Goal: Information Seeking & Learning: Learn about a topic

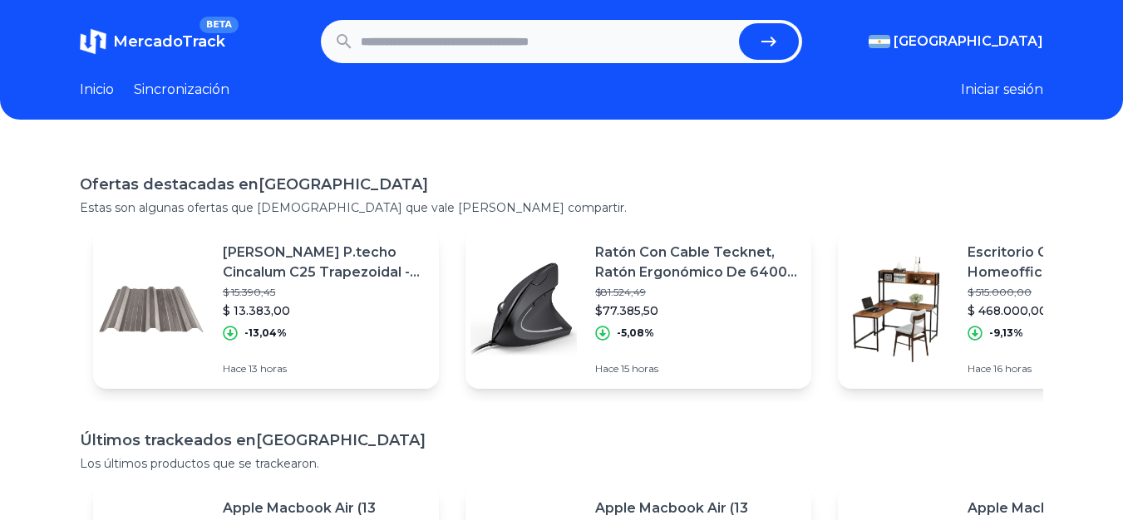
click at [603, 30] on input "text" at bounding box center [547, 41] width 372 height 37
type input "***"
click at [1030, 52] on section "MercadoTrack BETA Argentina Argentina Uruguay México Chile Perú Venezuela Colom…" at bounding box center [561, 41] width 963 height 43
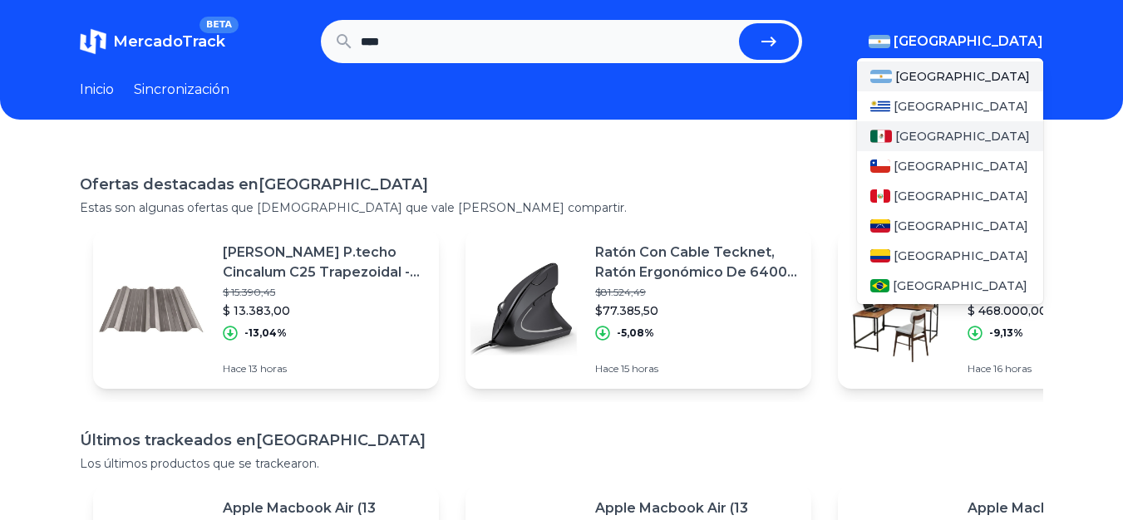
click at [932, 132] on font "[GEOGRAPHIC_DATA]" at bounding box center [962, 136] width 135 height 15
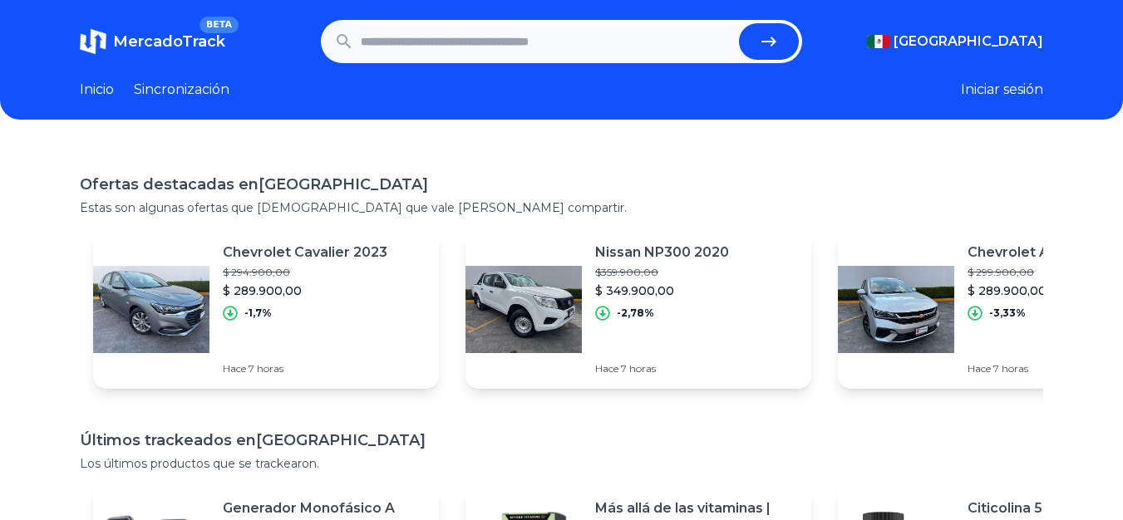
click at [574, 42] on input "text" at bounding box center [547, 41] width 372 height 37
type input "**********"
click at [739, 23] on button "submit" at bounding box center [769, 41] width 60 height 37
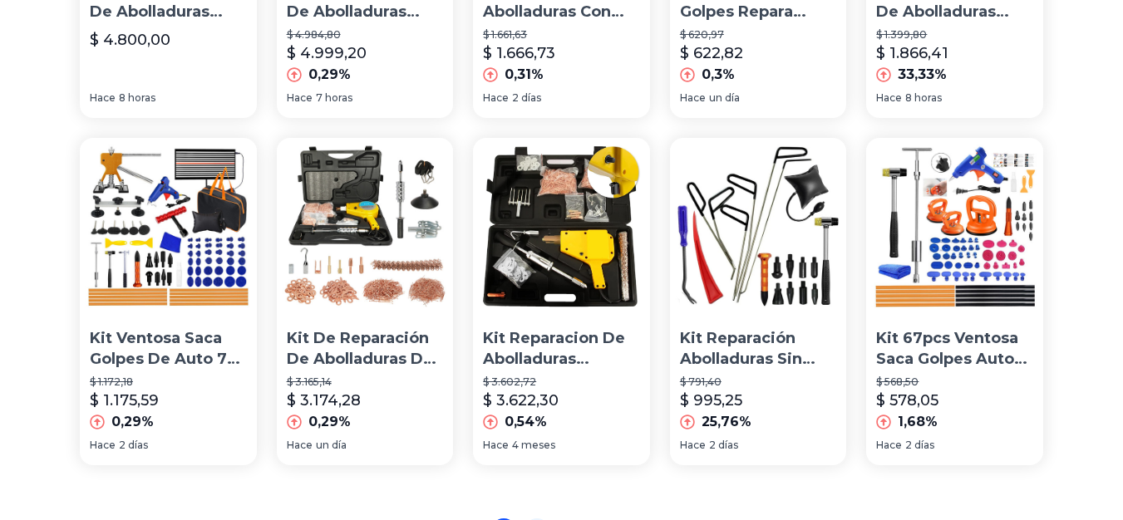
scroll to position [1078, 0]
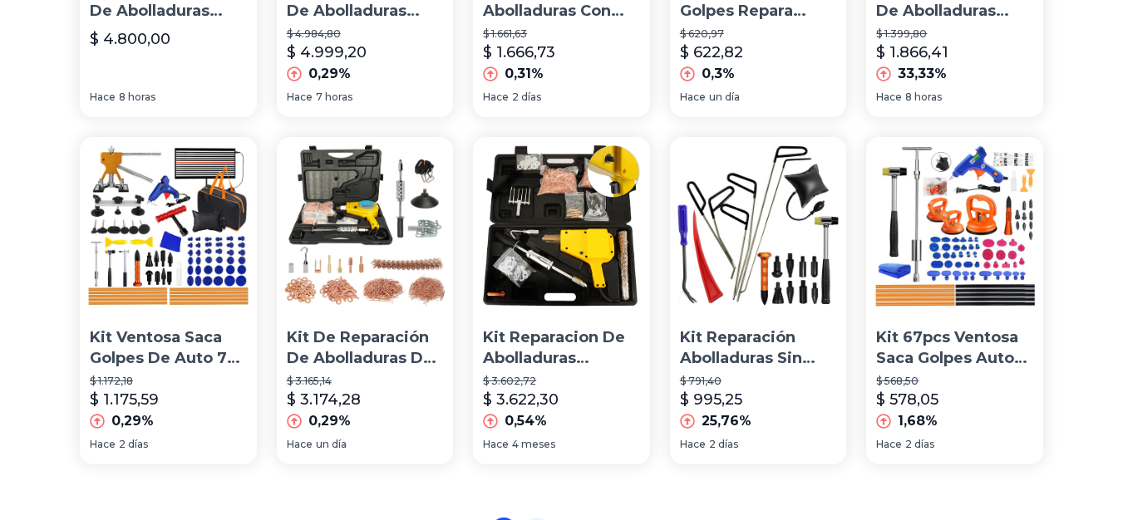
click at [959, 350] on p "Kit 67pcs Ventosa Saca Golpes Auto Reparador Abolladura Coch" at bounding box center [954, 348] width 157 height 42
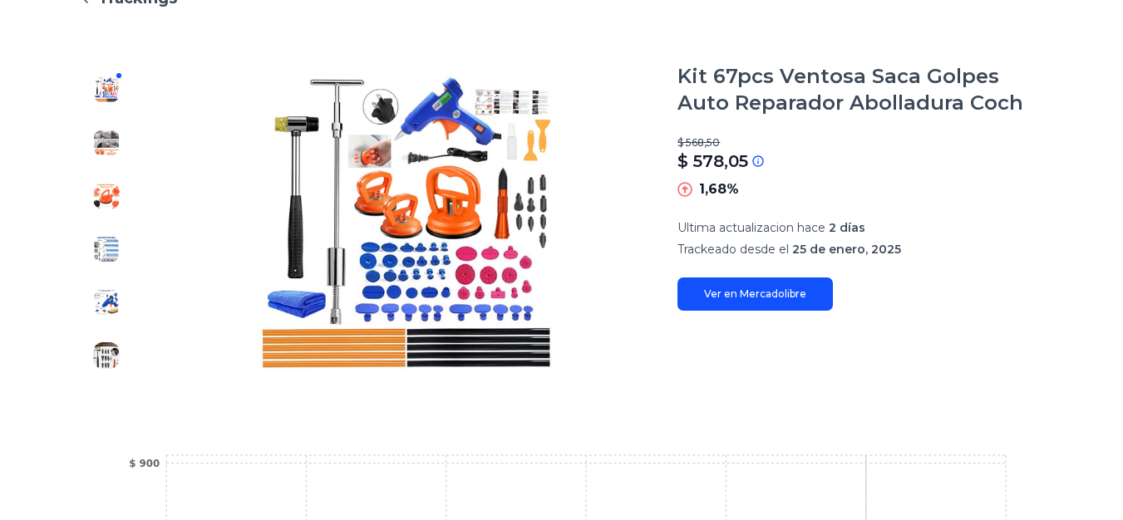
scroll to position [183, 0]
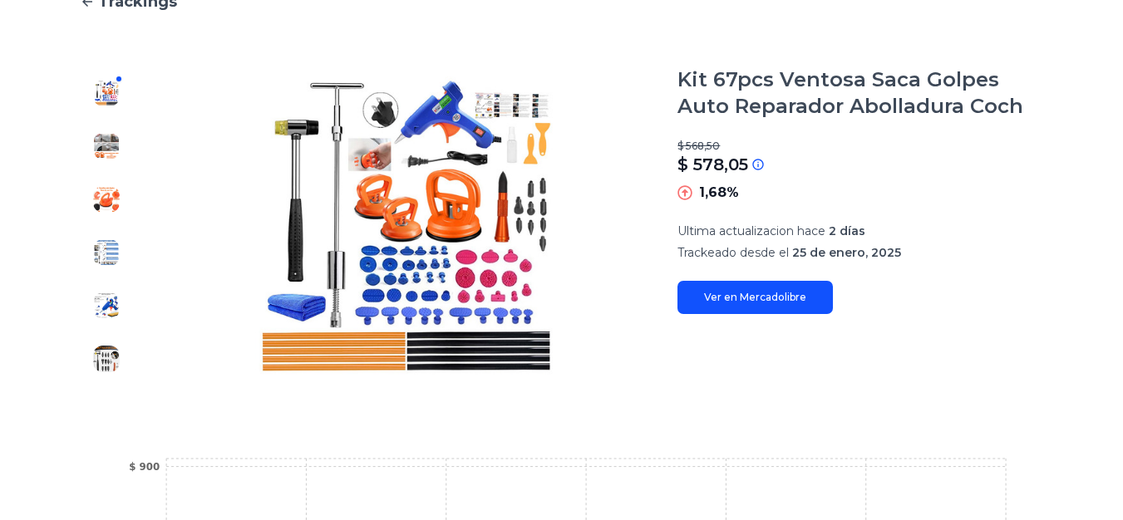
click at [728, 294] on link "Ver en Mercadolibre" at bounding box center [754, 297] width 155 height 33
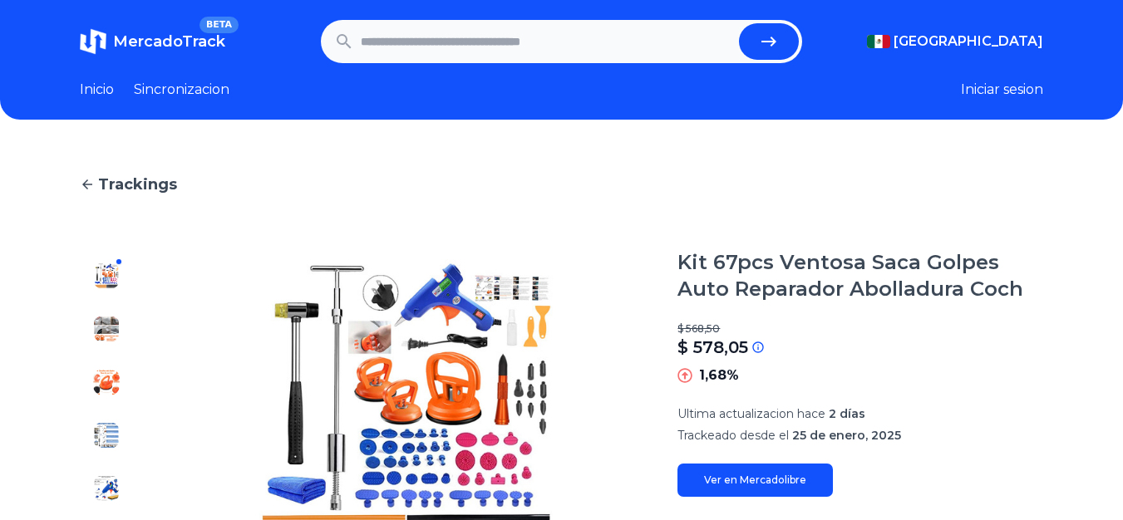
click at [165, 91] on link "Sincronizacion" at bounding box center [182, 90] width 96 height 20
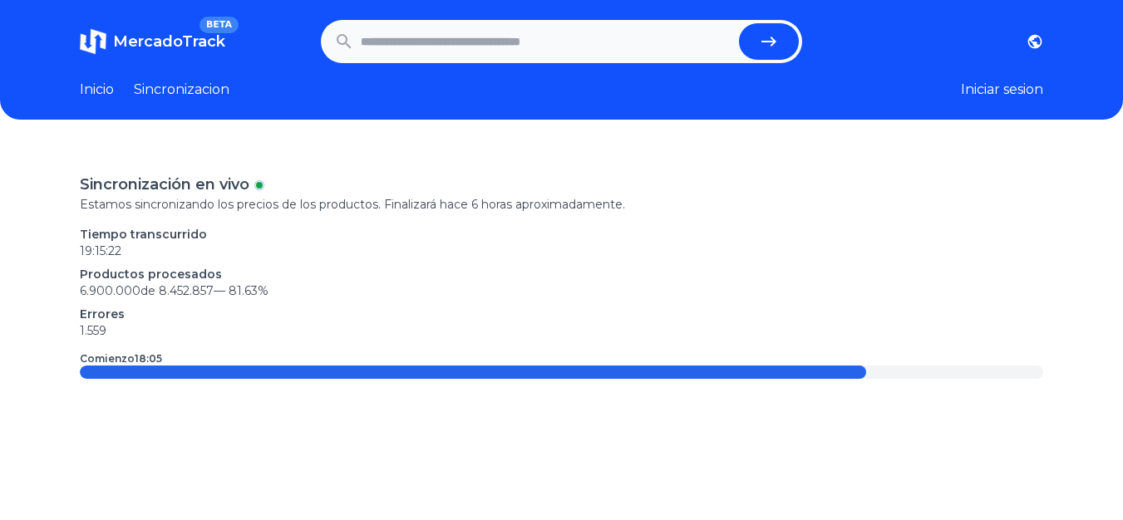
click at [96, 89] on link "Inicio" at bounding box center [97, 90] width 34 height 20
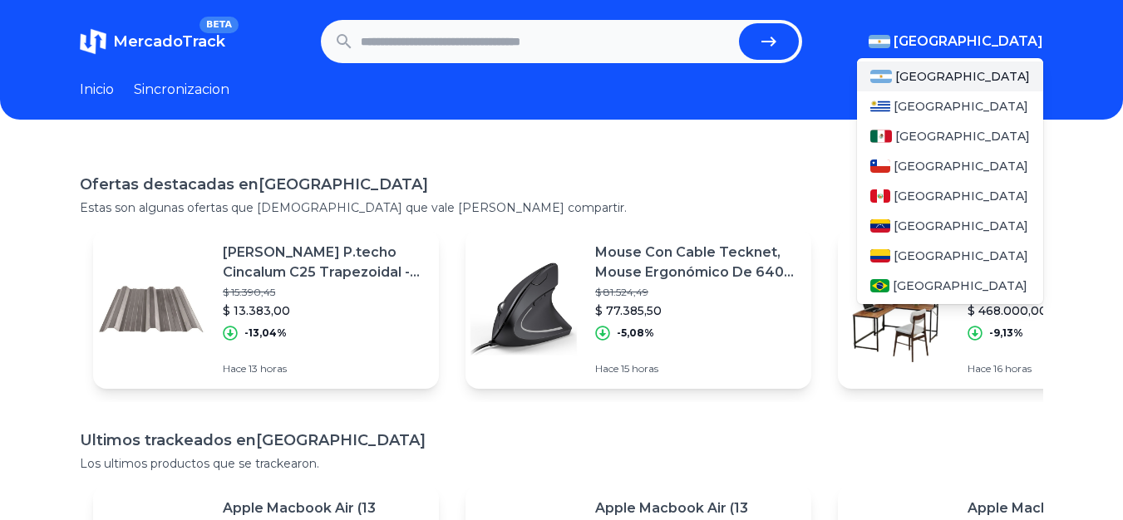
click at [1043, 42] on span "[GEOGRAPHIC_DATA]" at bounding box center [969, 42] width 150 height 20
click at [932, 134] on span "[GEOGRAPHIC_DATA]" at bounding box center [962, 136] width 135 height 17
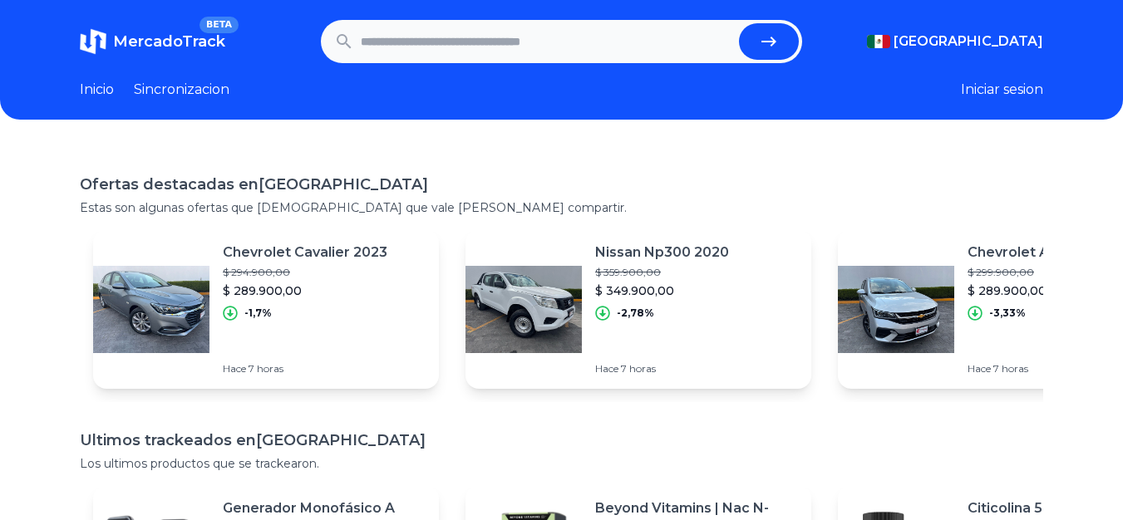
click at [445, 37] on input "text" at bounding box center [547, 41] width 372 height 37
type input "**********"
click at [739, 23] on button "submit" at bounding box center [769, 41] width 60 height 37
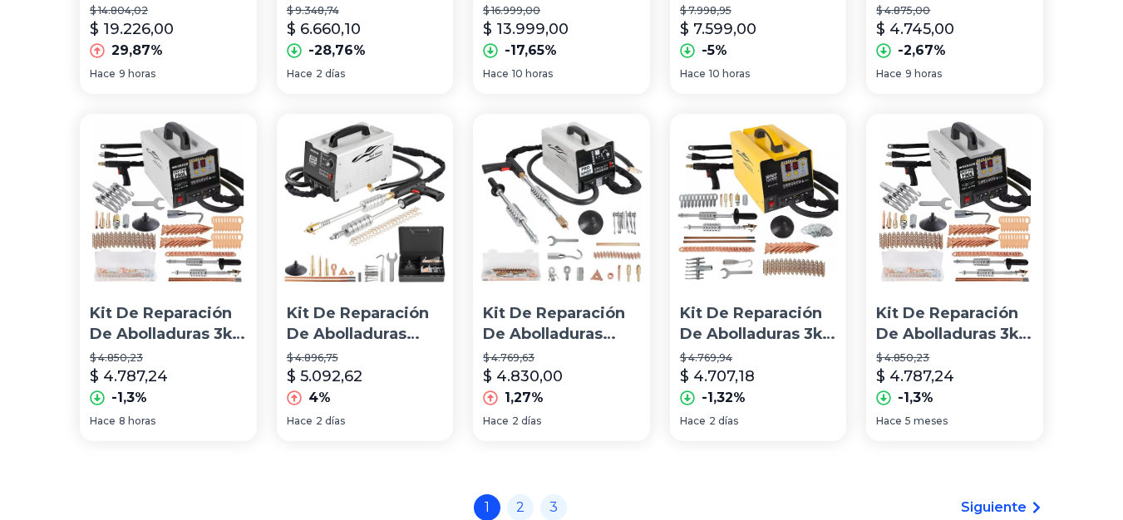
scroll to position [1292, 0]
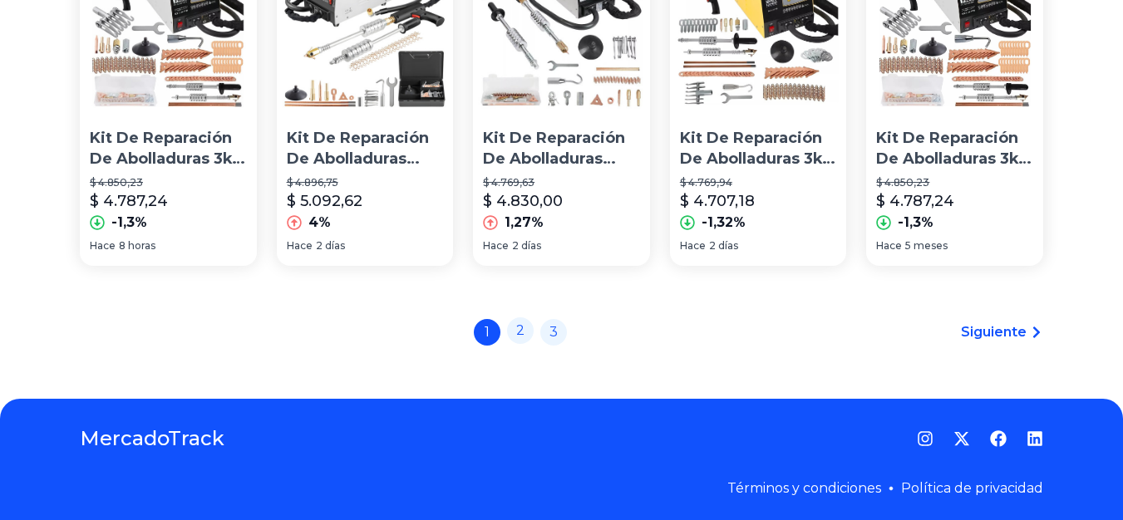
click at [534, 324] on link "2" at bounding box center [520, 331] width 27 height 27
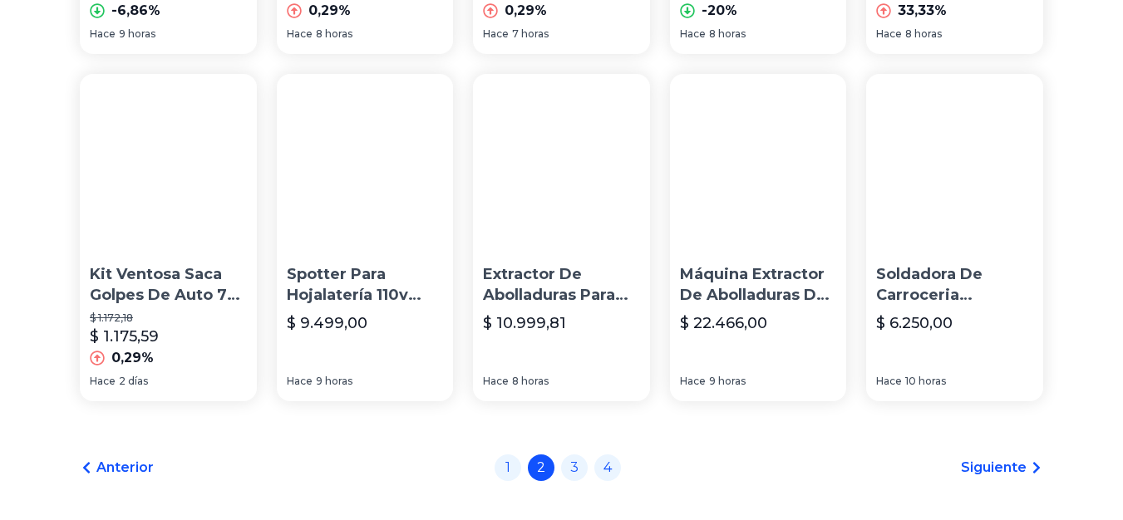
scroll to position [1292, 0]
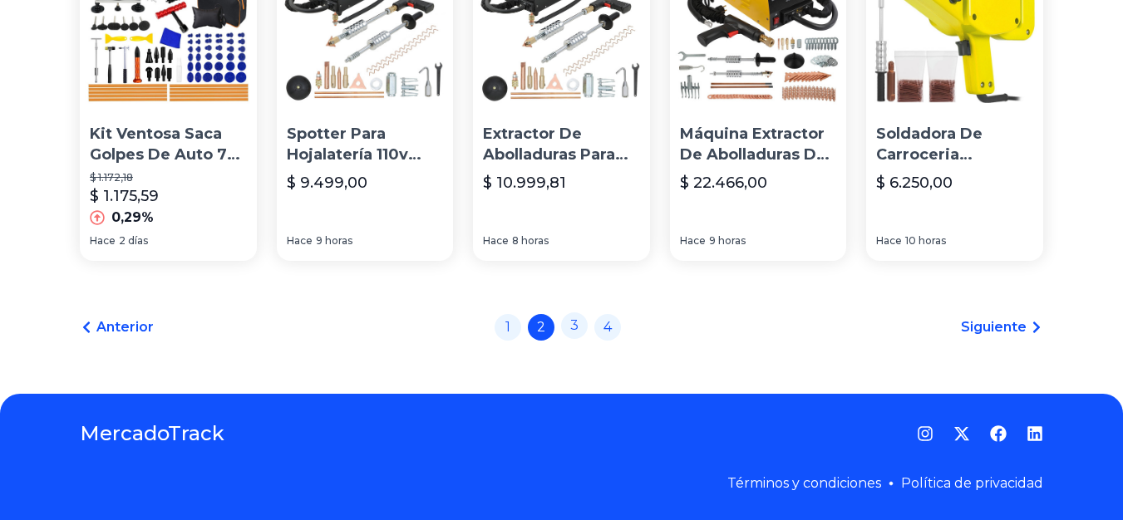
click at [583, 322] on link "3" at bounding box center [574, 326] width 27 height 27
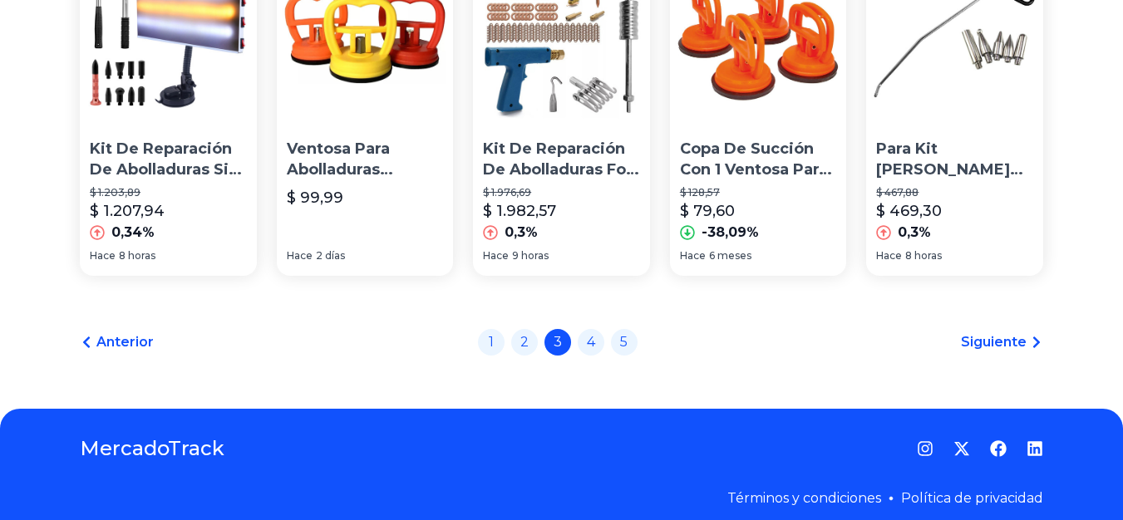
scroll to position [1268, 0]
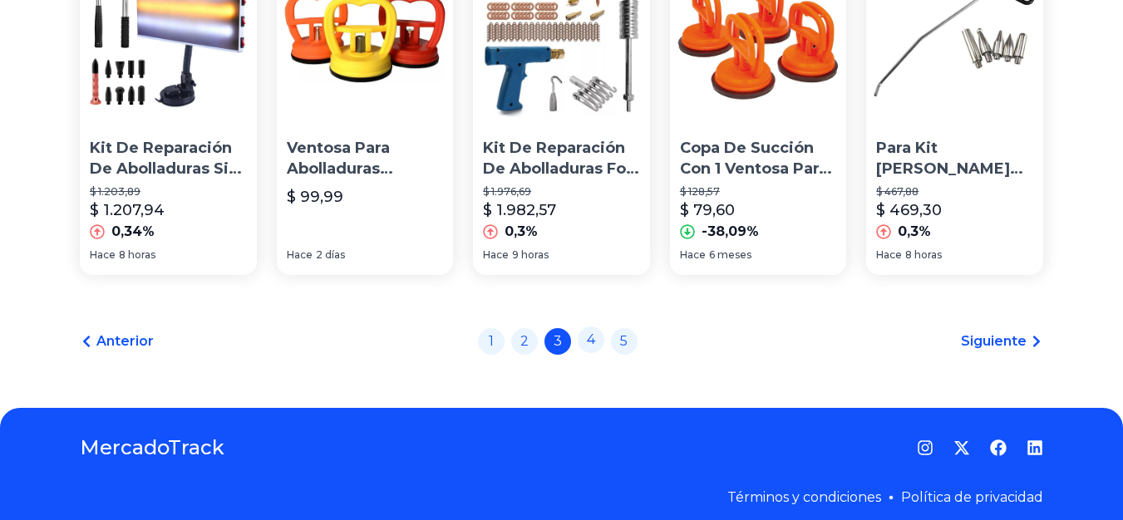
click at [593, 349] on link "4" at bounding box center [591, 340] width 27 height 27
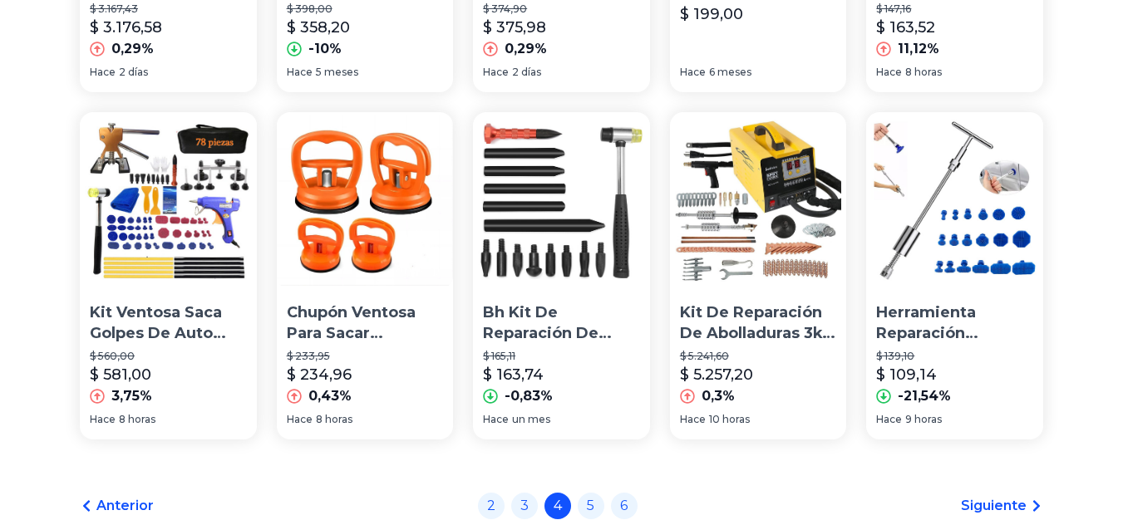
scroll to position [1102, 0]
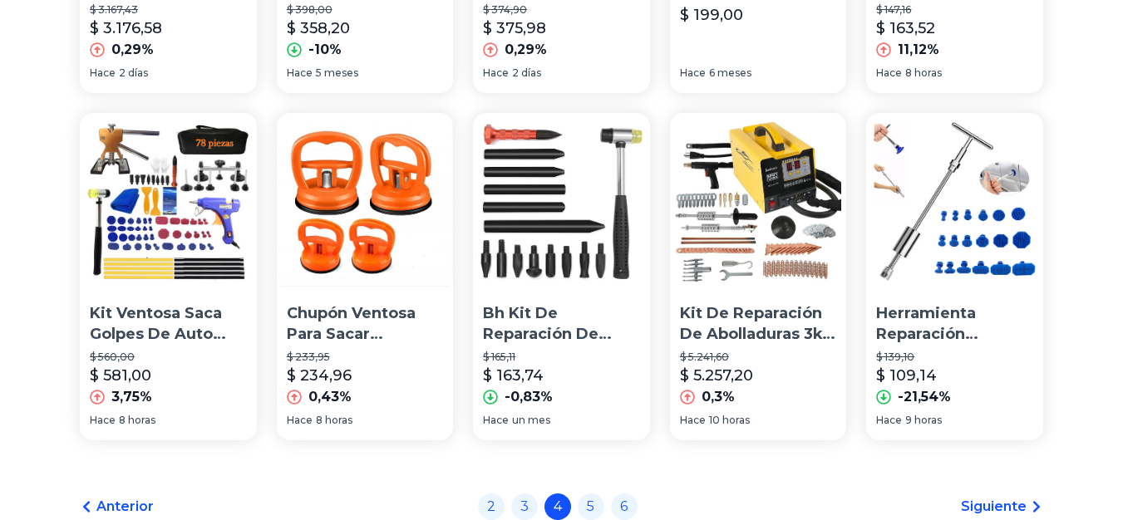
click at [554, 311] on div "Bh Kit De Reparación De Abolladuras Sin Pintura Para Carro $ 165,11 $ 163,74 -0…" at bounding box center [561, 352] width 177 height 111
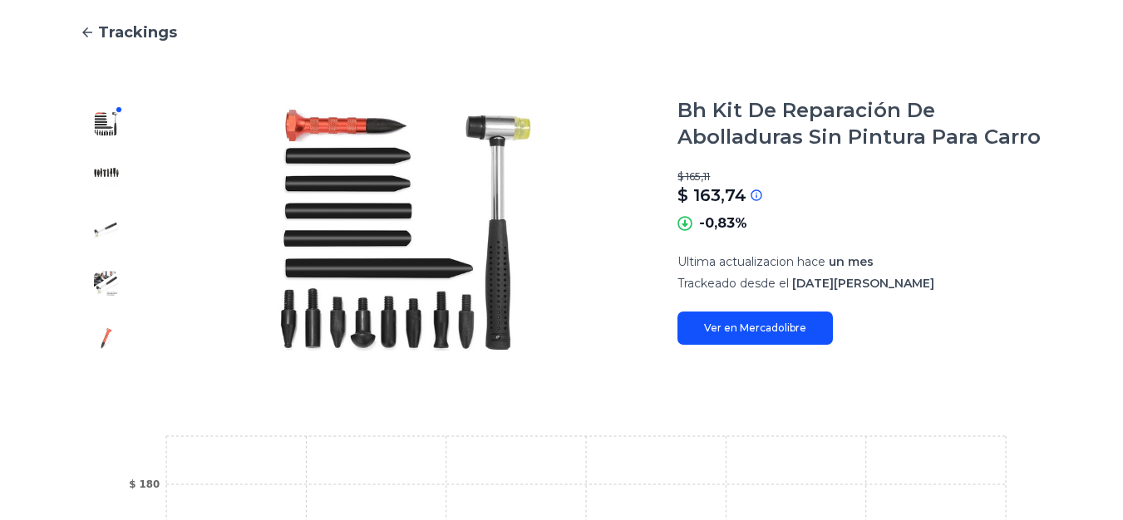
scroll to position [174, 0]
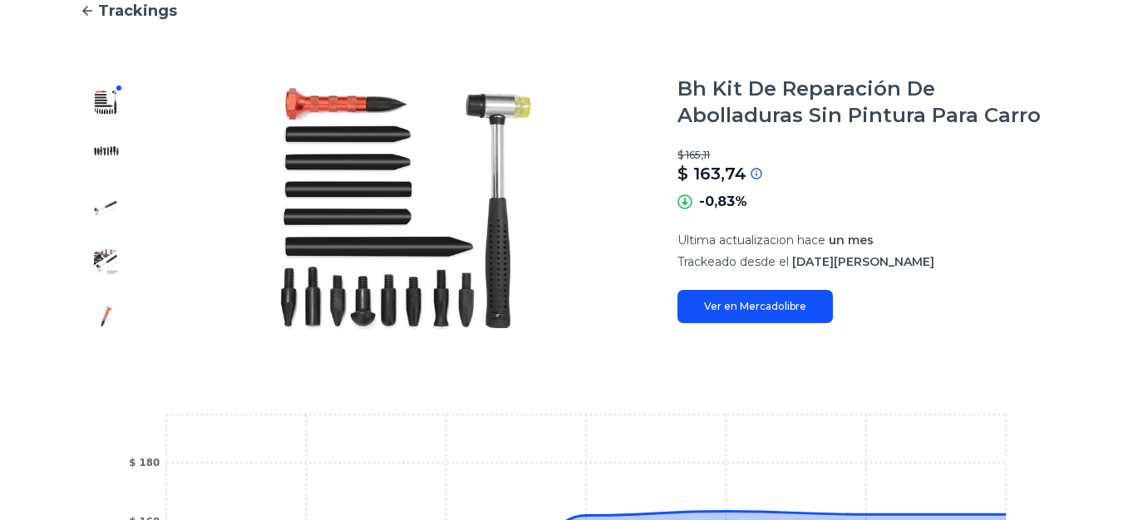
click at [736, 315] on link "Ver en Mercadolibre" at bounding box center [754, 306] width 155 height 33
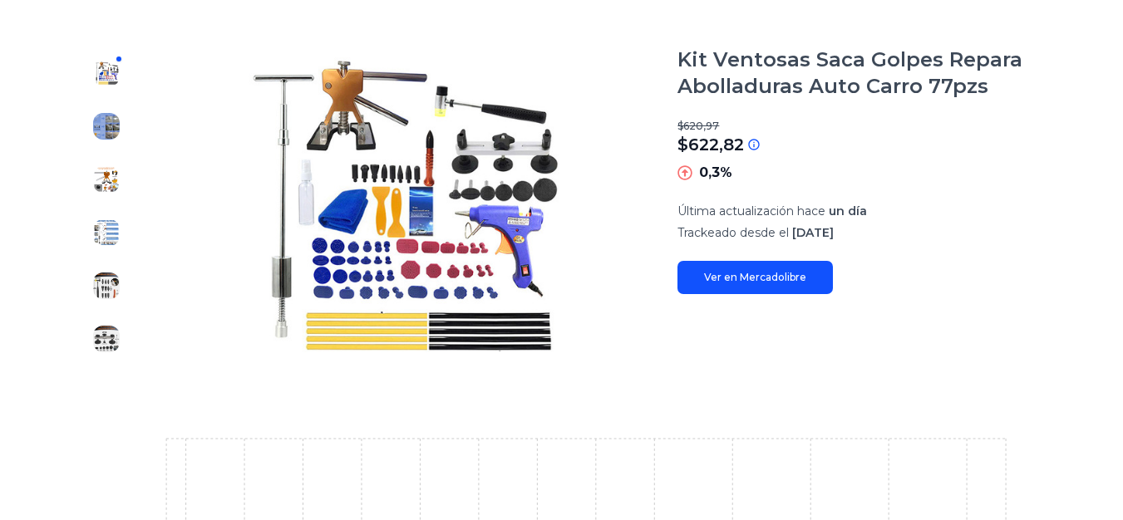
scroll to position [146, 0]
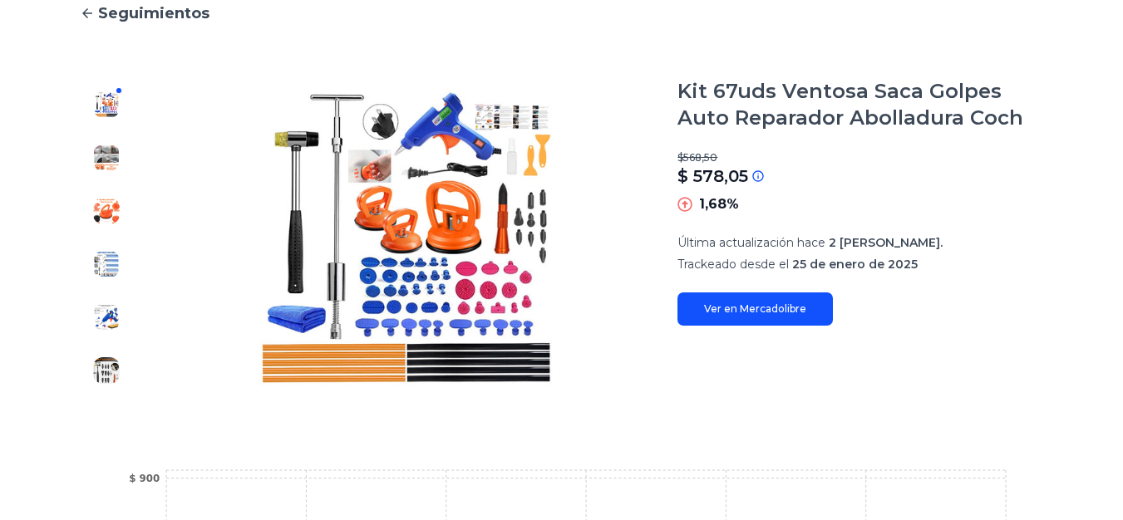
scroll to position [178, 0]
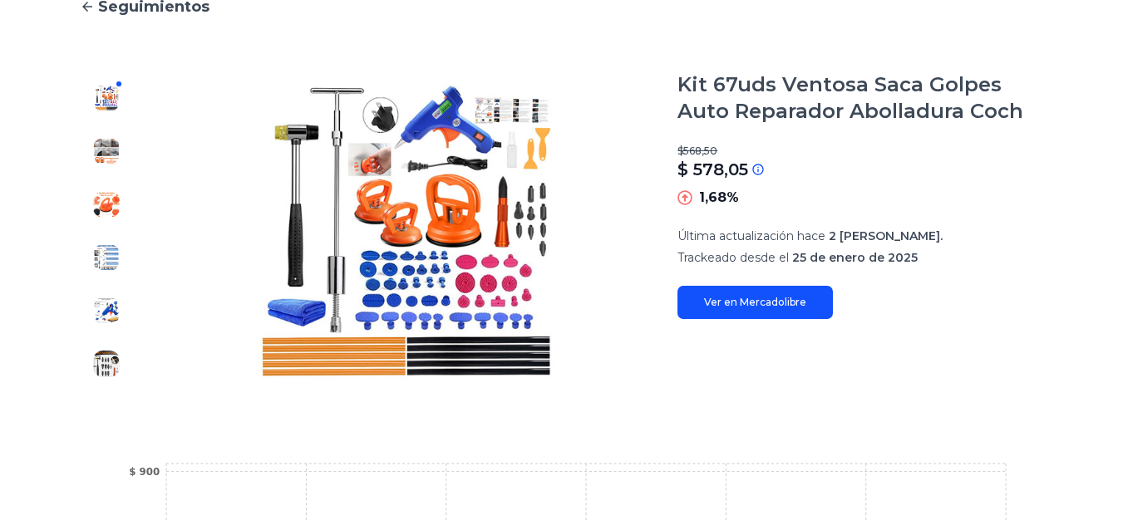
click at [743, 298] on font "Ver en Mercadolibre" at bounding box center [755, 302] width 102 height 12
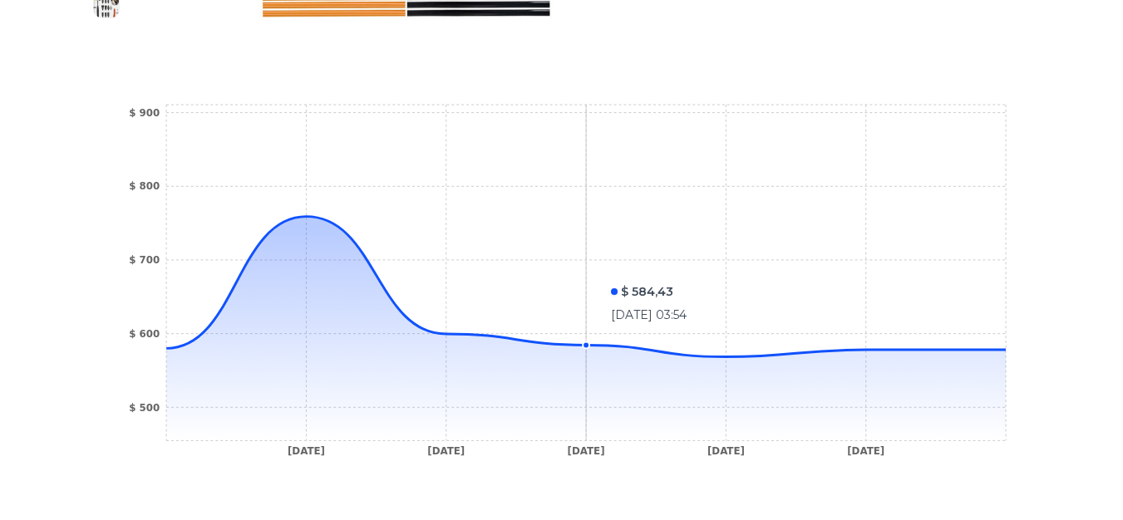
scroll to position [538, 0]
